Goal: Information Seeking & Learning: Learn about a topic

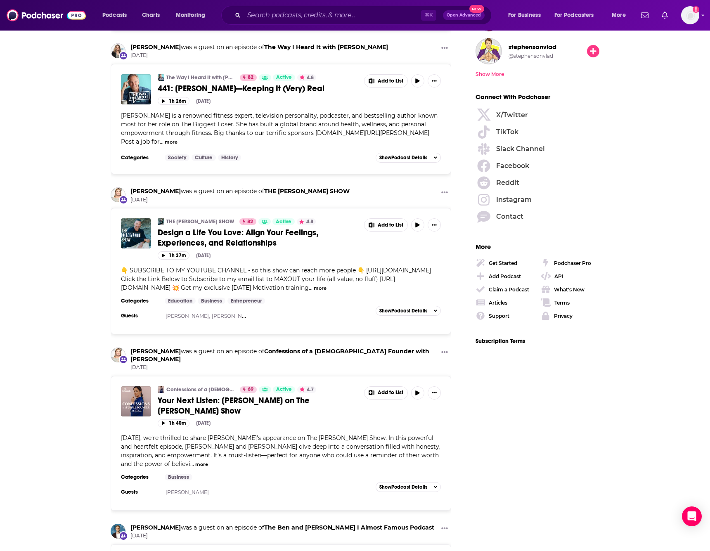
scroll to position [1050, 0]
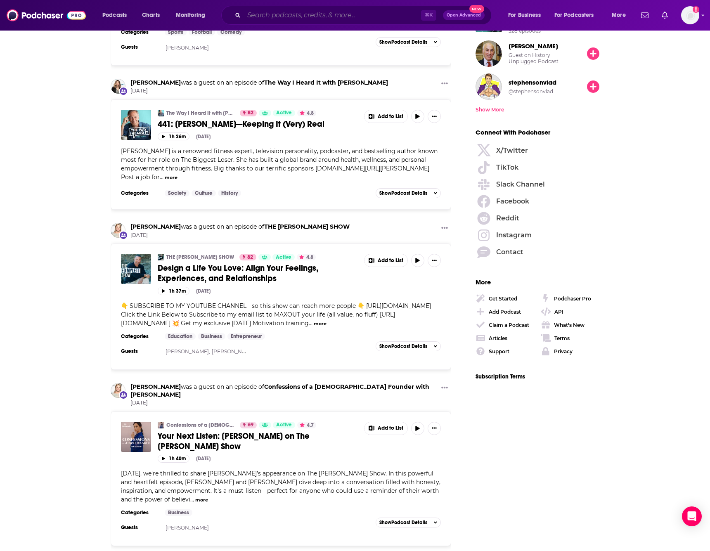
click at [282, 14] on input "Search podcasts, credits, & more..." at bounding box center [332, 15] width 177 height 13
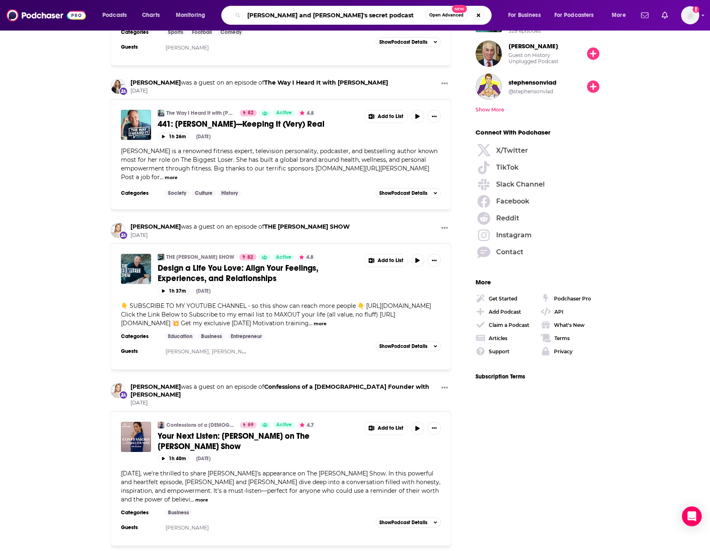
type input "[PERSON_NAME] and [PERSON_NAME]'s secret podcast"
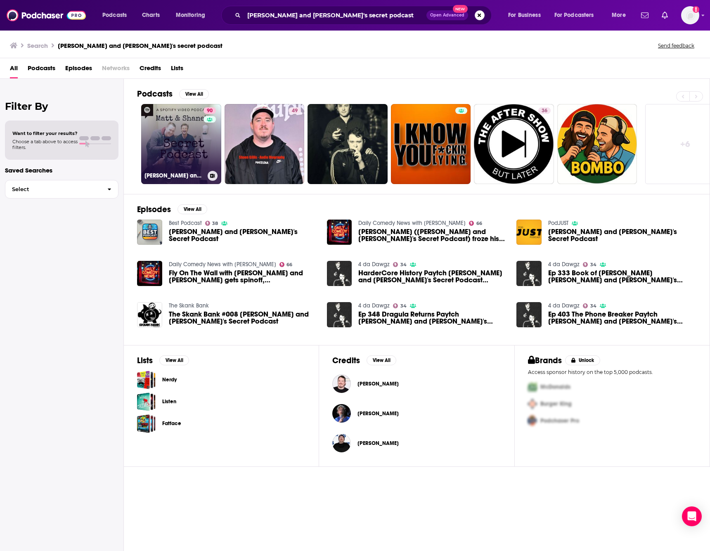
click at [169, 148] on link "90 [PERSON_NAME] and [PERSON_NAME]'s Secret Podcast" at bounding box center [181, 144] width 80 height 80
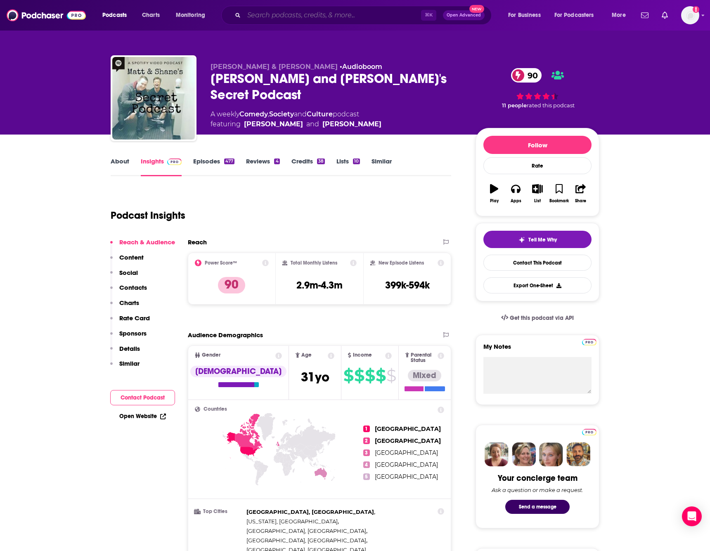
click at [294, 15] on input "Search podcasts, credits, & more..." at bounding box center [332, 15] width 177 height 13
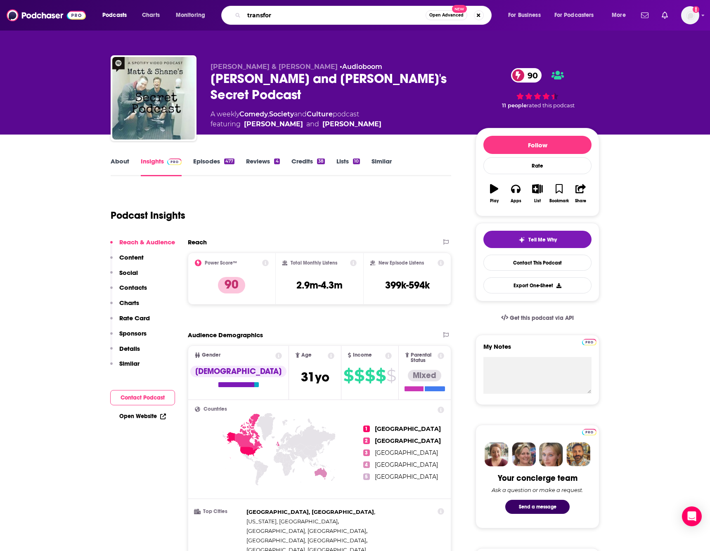
type input "transform"
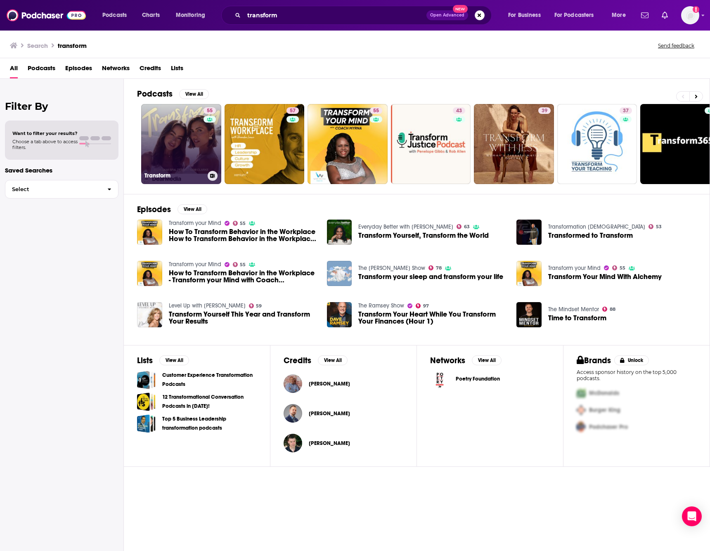
click at [182, 129] on link "55 Transform" at bounding box center [181, 144] width 80 height 80
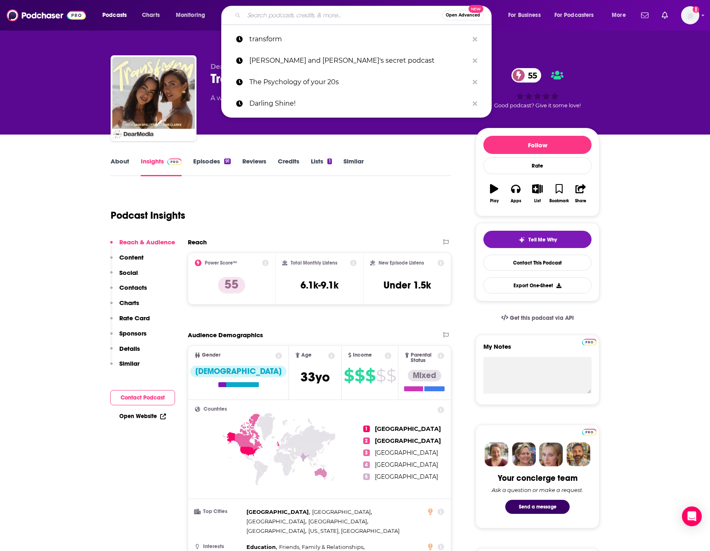
click at [260, 17] on input "Search podcasts, credits, & more..." at bounding box center [343, 15] width 198 height 13
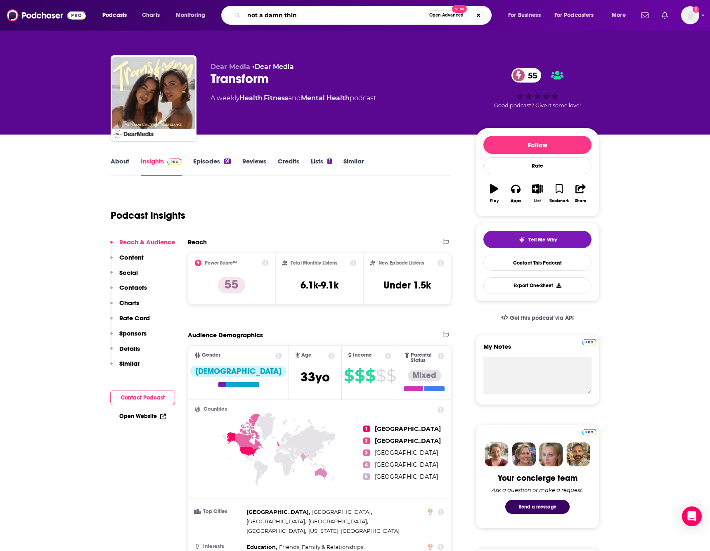
type input "not a damn thing"
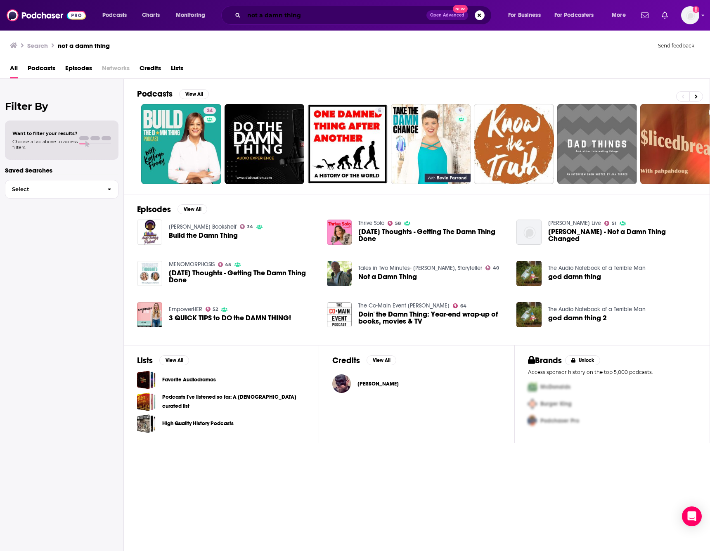
click at [260, 16] on input "not a damn thing" at bounding box center [335, 15] width 182 height 13
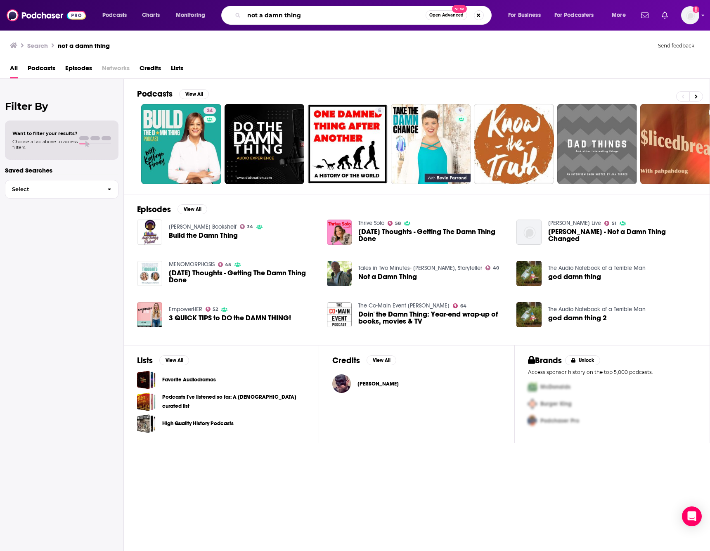
click at [260, 16] on input "not a damn thing" at bounding box center [335, 15] width 182 height 13
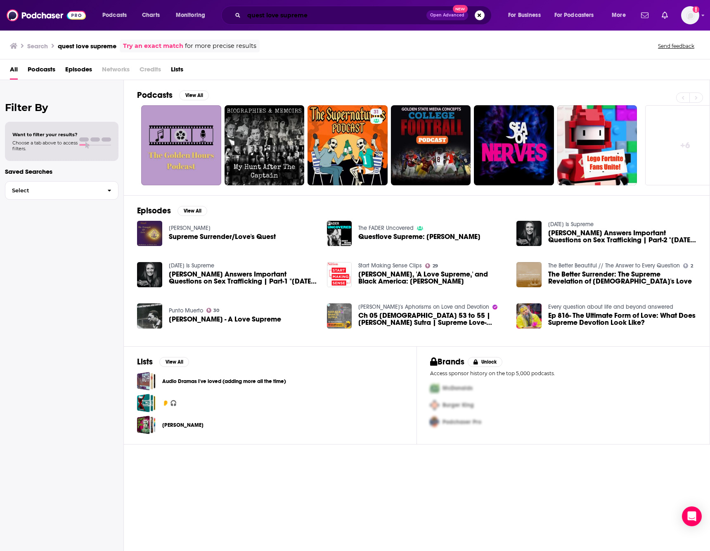
click at [313, 21] on input "quest love supreme" at bounding box center [335, 15] width 182 height 13
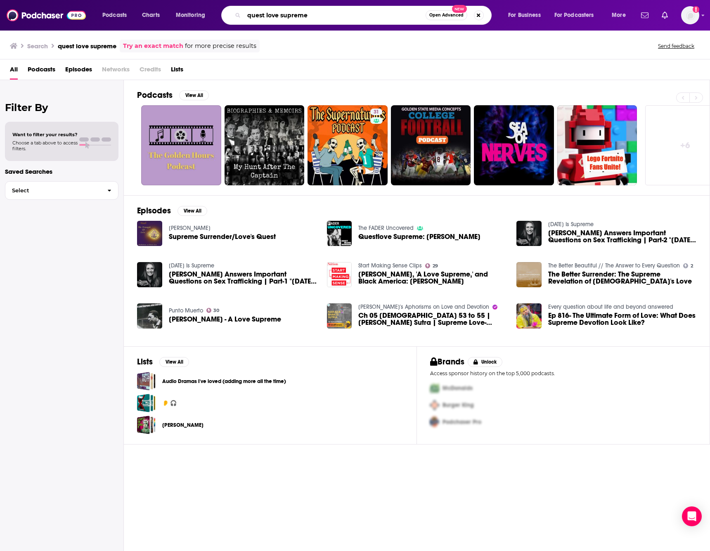
click at [313, 21] on input "quest love supreme" at bounding box center [335, 15] width 182 height 13
type input "[PERSON_NAME] this past weekend"
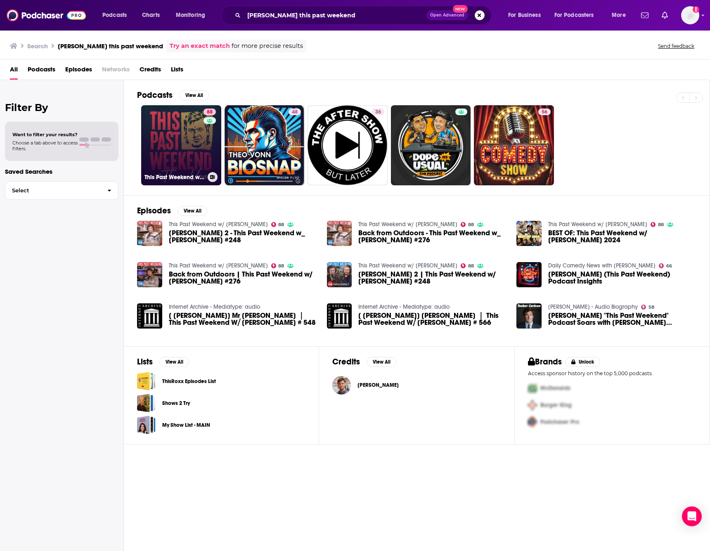
click at [173, 144] on link "88 This Past Weekend w/ [PERSON_NAME]" at bounding box center [181, 145] width 80 height 80
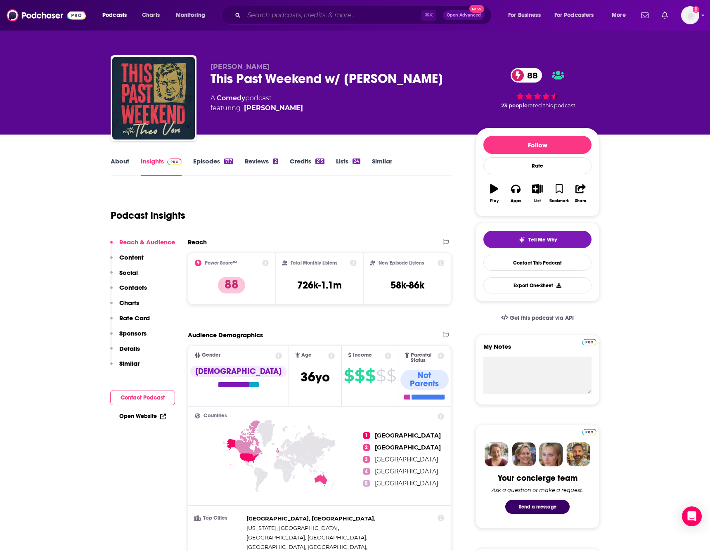
click at [311, 16] on input "Search podcasts, credits, & more..." at bounding box center [332, 15] width 177 height 13
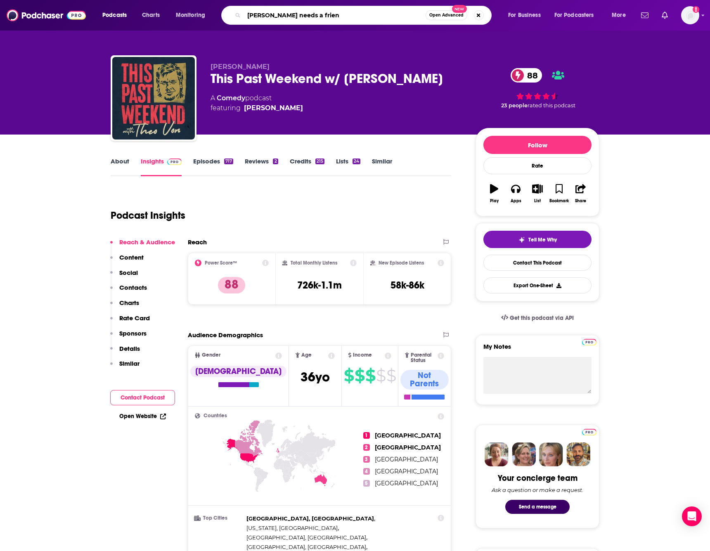
type input "[PERSON_NAME] needs a friend"
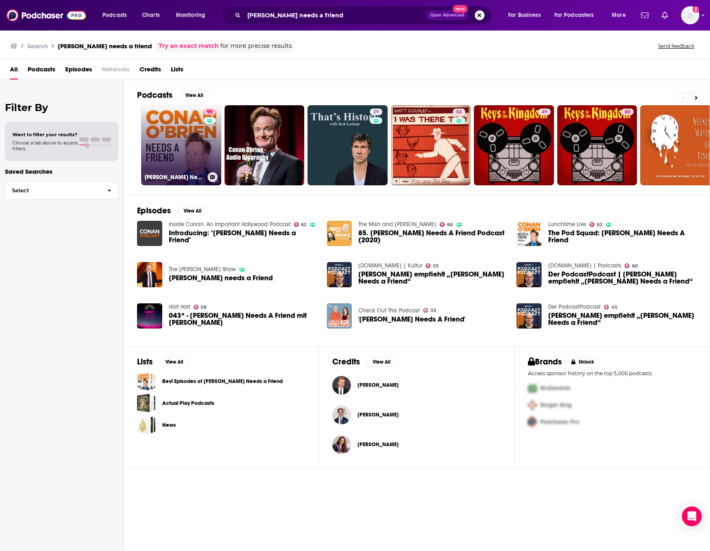
click at [176, 142] on link "95 [PERSON_NAME] Needs A Friend" at bounding box center [181, 145] width 80 height 80
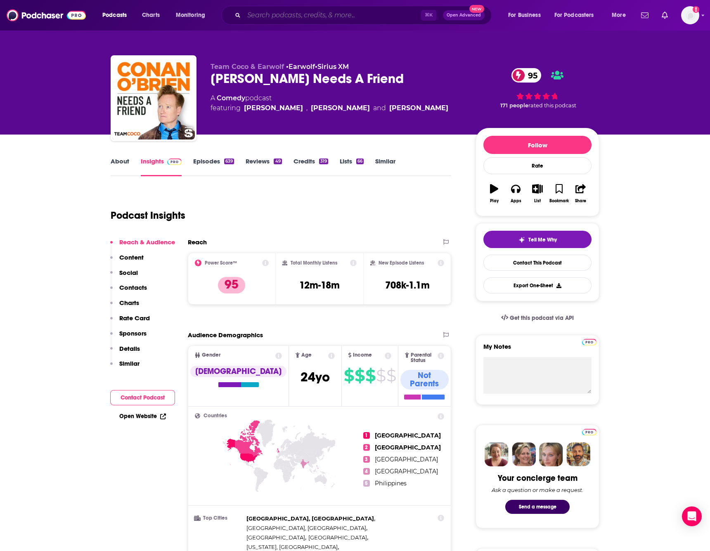
click at [264, 11] on input "Search podcasts, credits, & more..." at bounding box center [332, 15] width 177 height 13
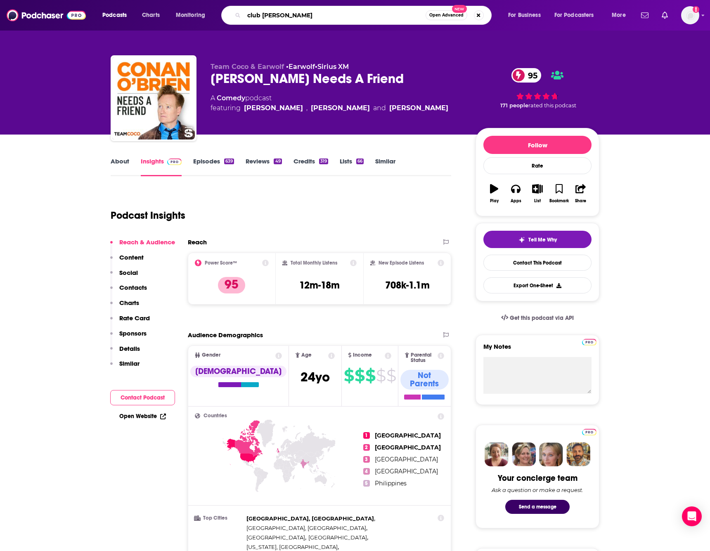
type input "club random"
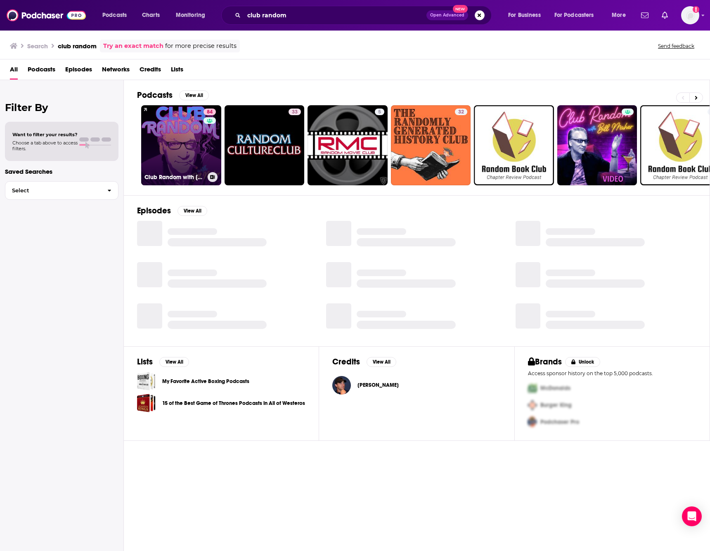
click at [183, 140] on link "84 Club Random with [PERSON_NAME]" at bounding box center [181, 145] width 80 height 80
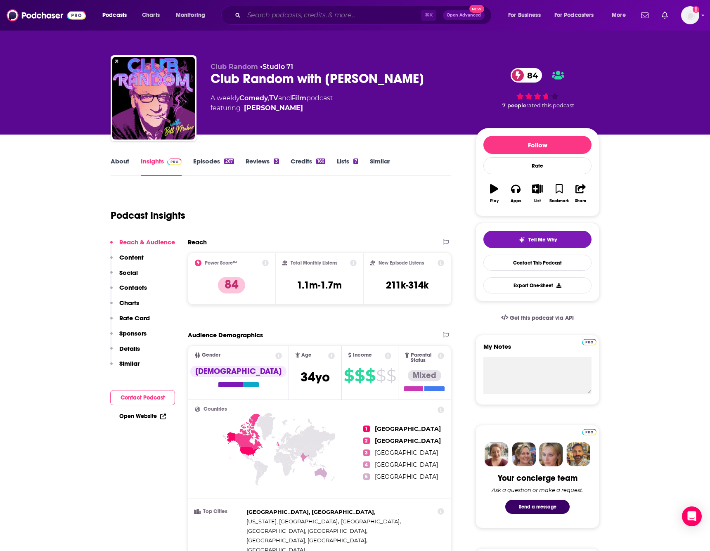
click at [340, 17] on input "Search podcasts, credits, & more..." at bounding box center [332, 15] width 177 height 13
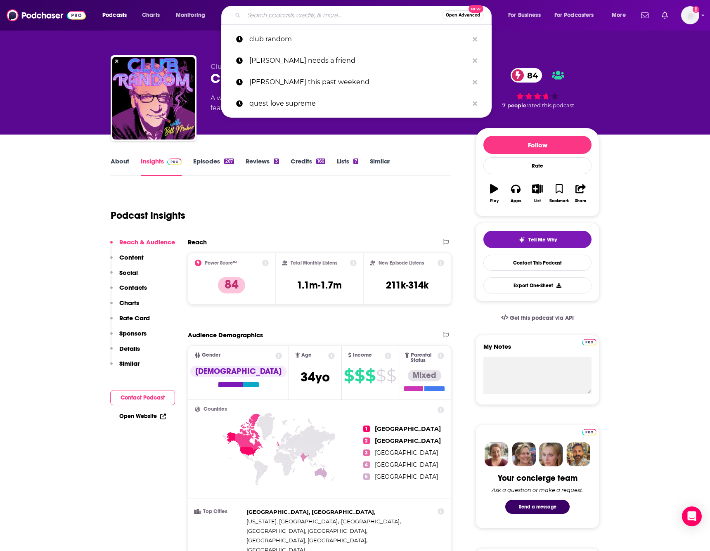
click at [340, 17] on input "Search podcasts, credits, & more..." at bounding box center [343, 15] width 198 height 13
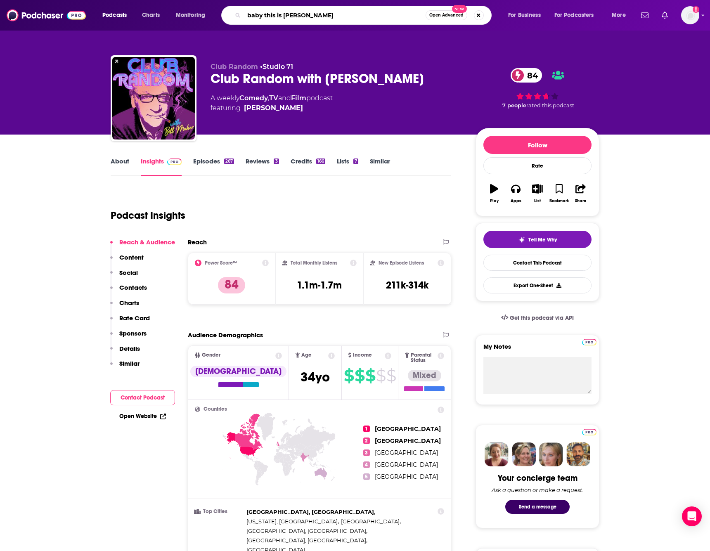
type input "baby this is [PERSON_NAME]"
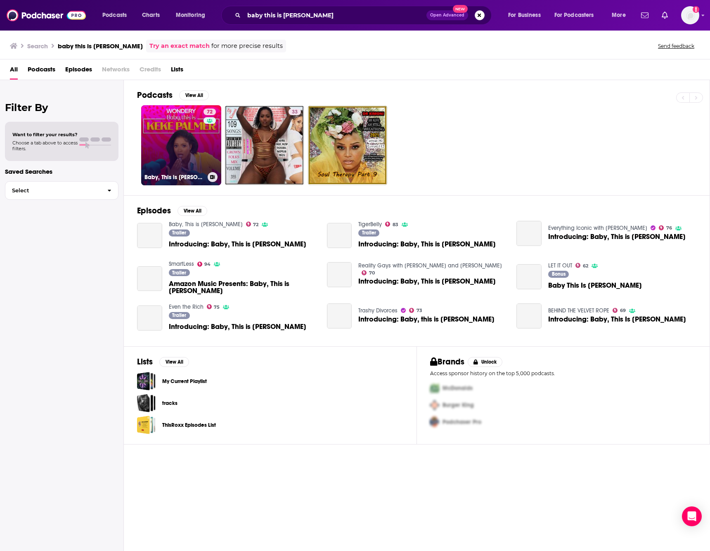
click at [185, 135] on link "72 Baby, This is [PERSON_NAME]" at bounding box center [181, 145] width 80 height 80
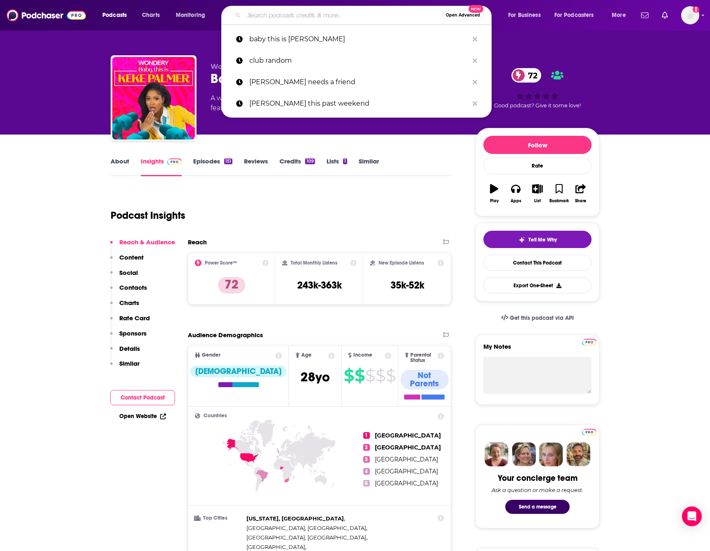
click at [280, 21] on input "Search podcasts, credits, & more..." at bounding box center [343, 15] width 198 height 13
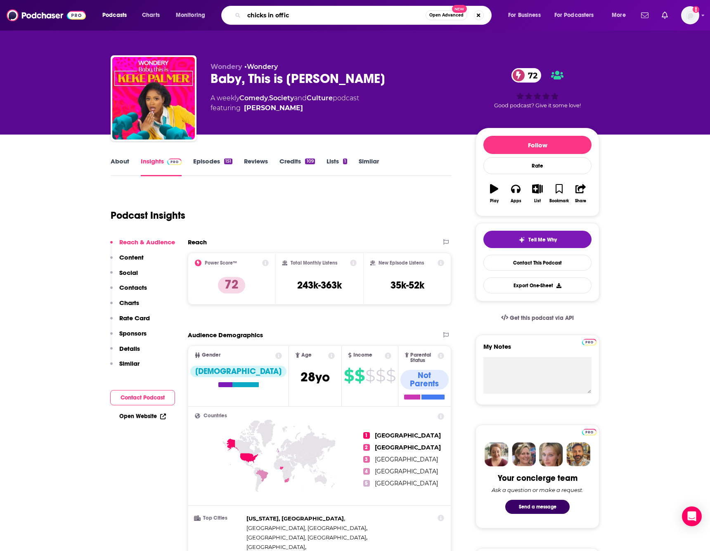
type input "chicks in office"
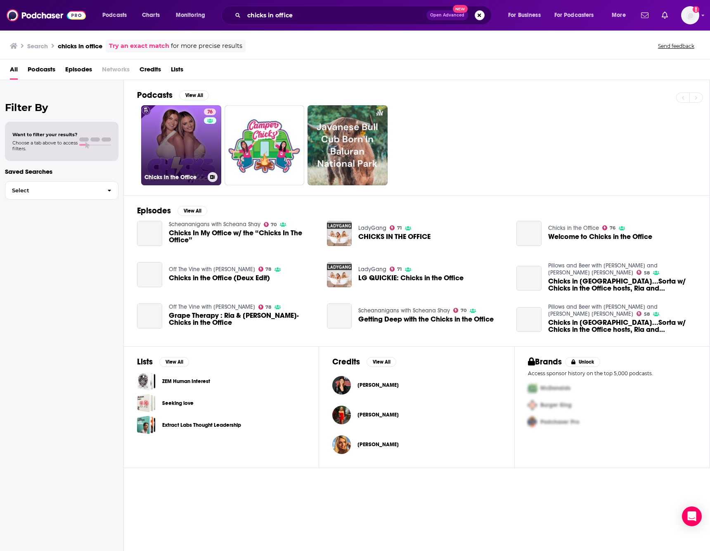
click at [174, 146] on link "76 Chicks in the Office" at bounding box center [181, 145] width 80 height 80
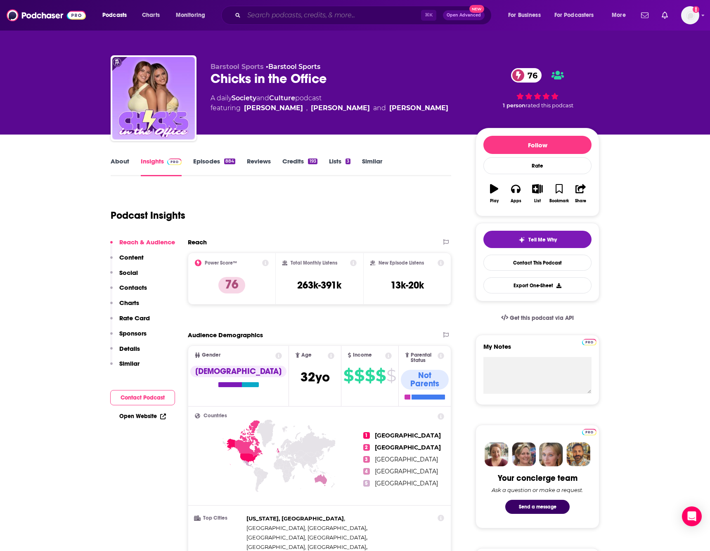
click at [320, 18] on input "Search podcasts, credits, & more..." at bounding box center [332, 15] width 177 height 13
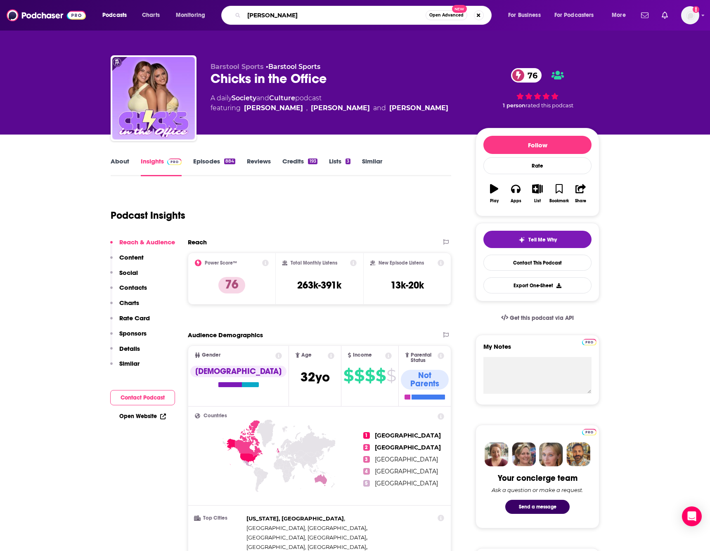
type input "[PERSON_NAME]"
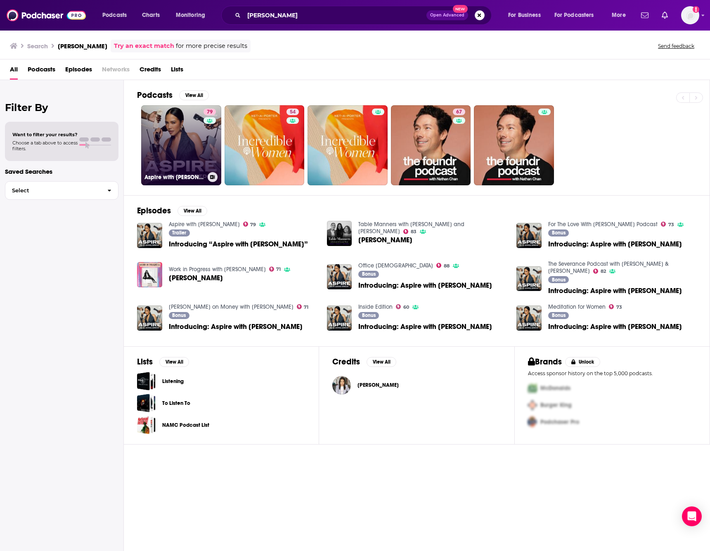
click at [200, 116] on link "79 Aspire with [PERSON_NAME]" at bounding box center [181, 145] width 80 height 80
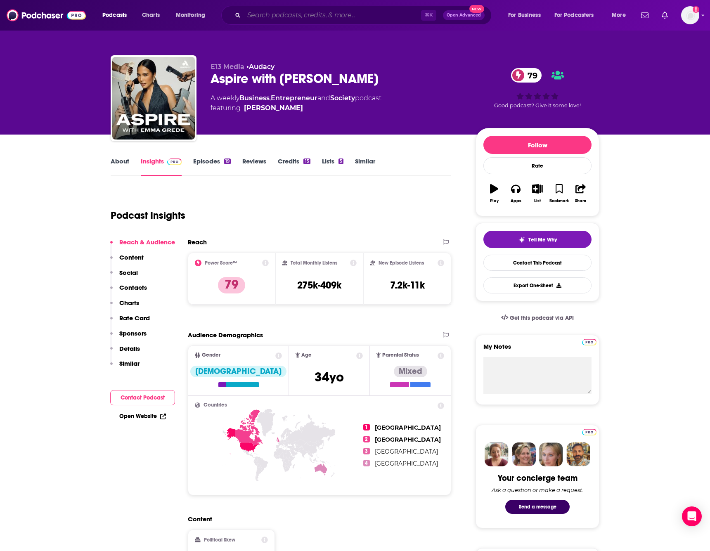
click at [365, 19] on input "Search podcasts, credits, & more..." at bounding box center [332, 15] width 177 height 13
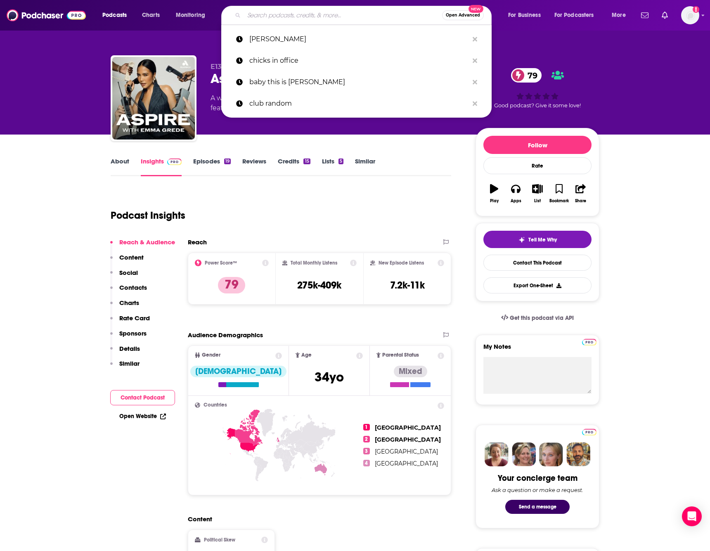
paste input "La Culturistas"
type input "La Culturistas"
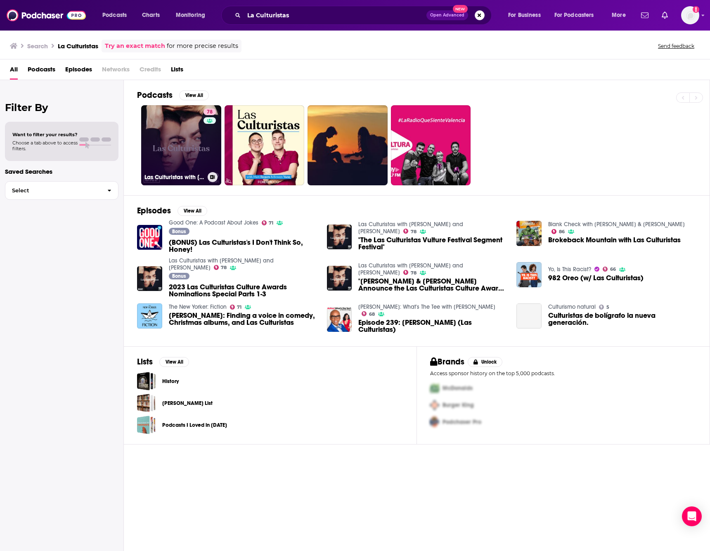
click at [200, 135] on link "78 Las Culturistas with [PERSON_NAME] and [PERSON_NAME]" at bounding box center [181, 145] width 80 height 80
